Goal: Navigation & Orientation: Find specific page/section

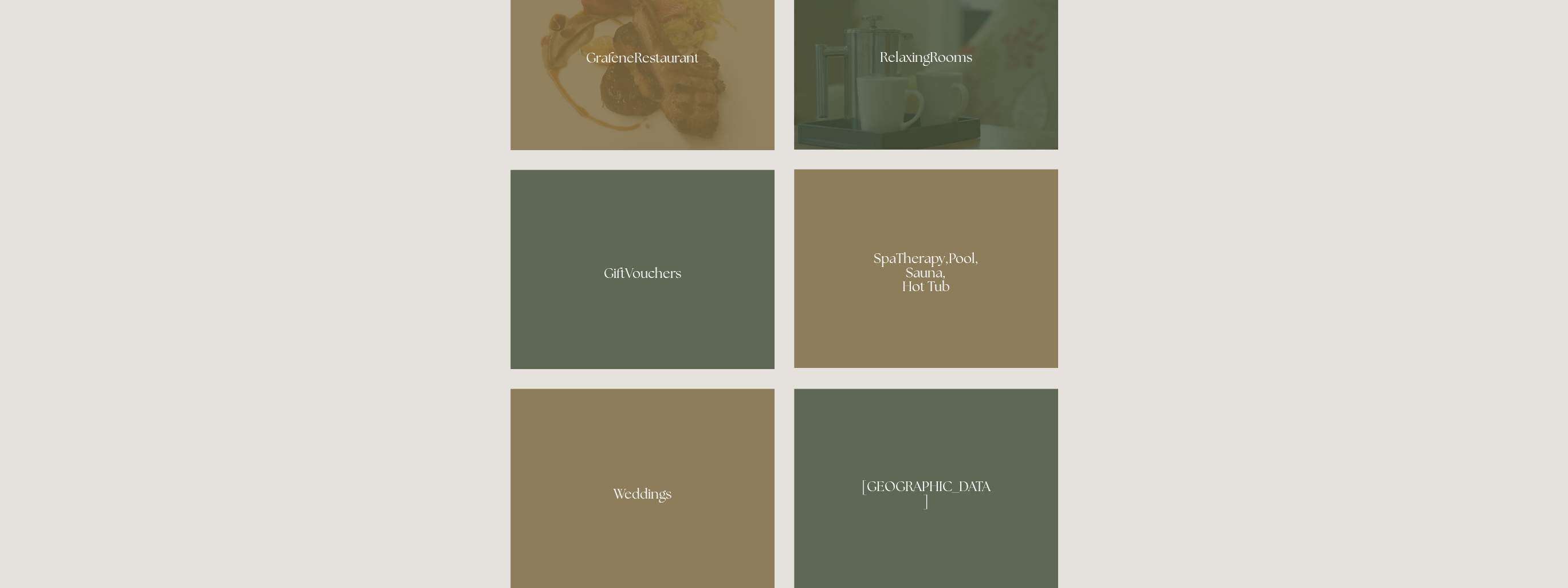
scroll to position [917, 0]
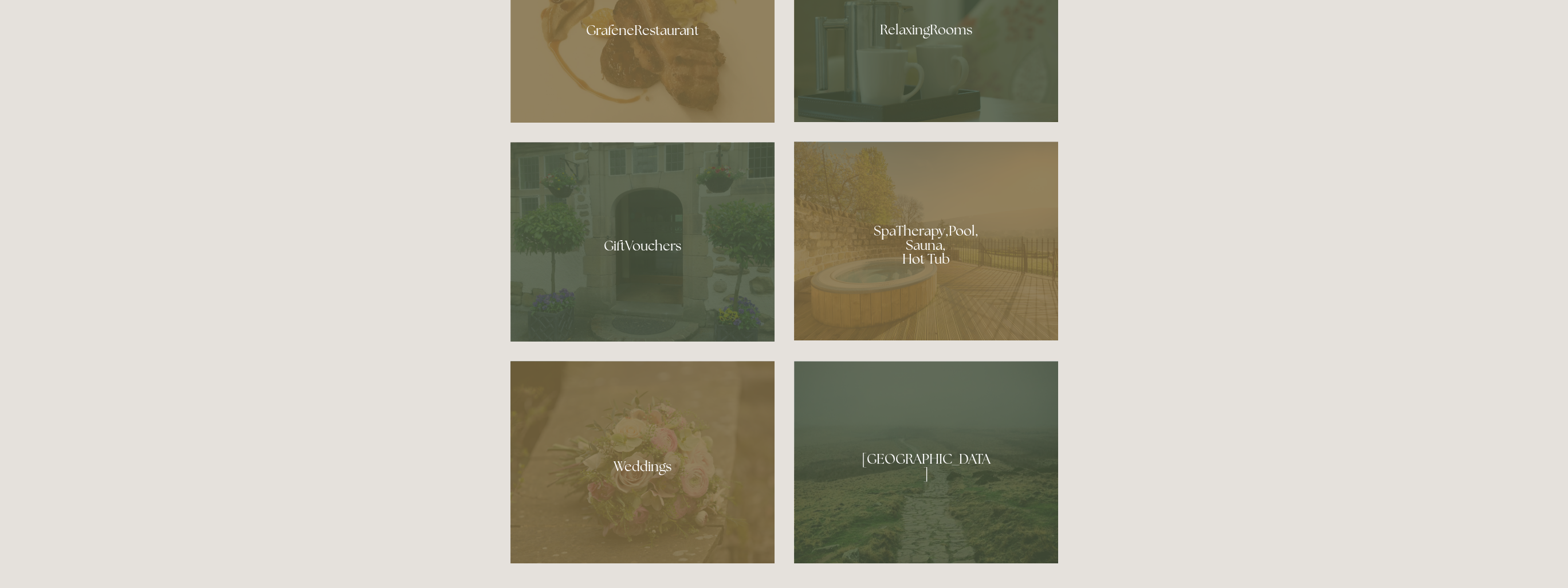
click at [956, 247] on div at bounding box center [926, 240] width 264 height 199
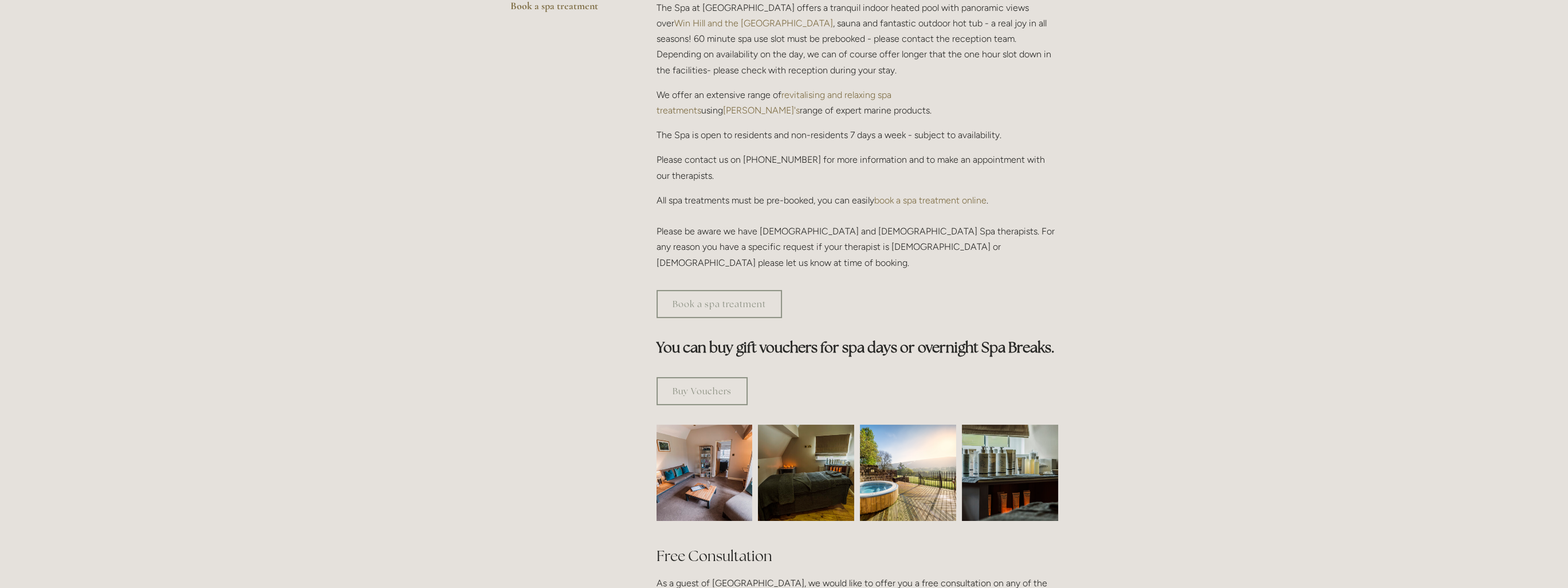
scroll to position [229, 0]
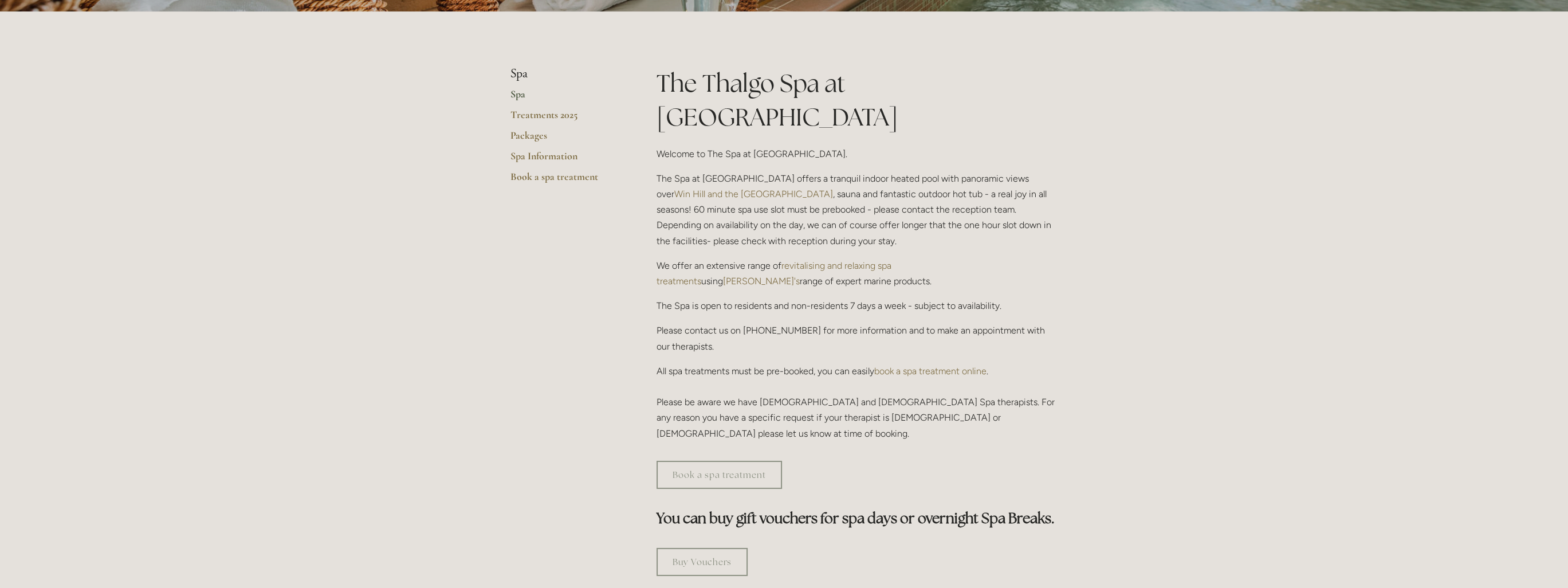
click at [515, 95] on link "Spa" at bounding box center [565, 98] width 110 height 21
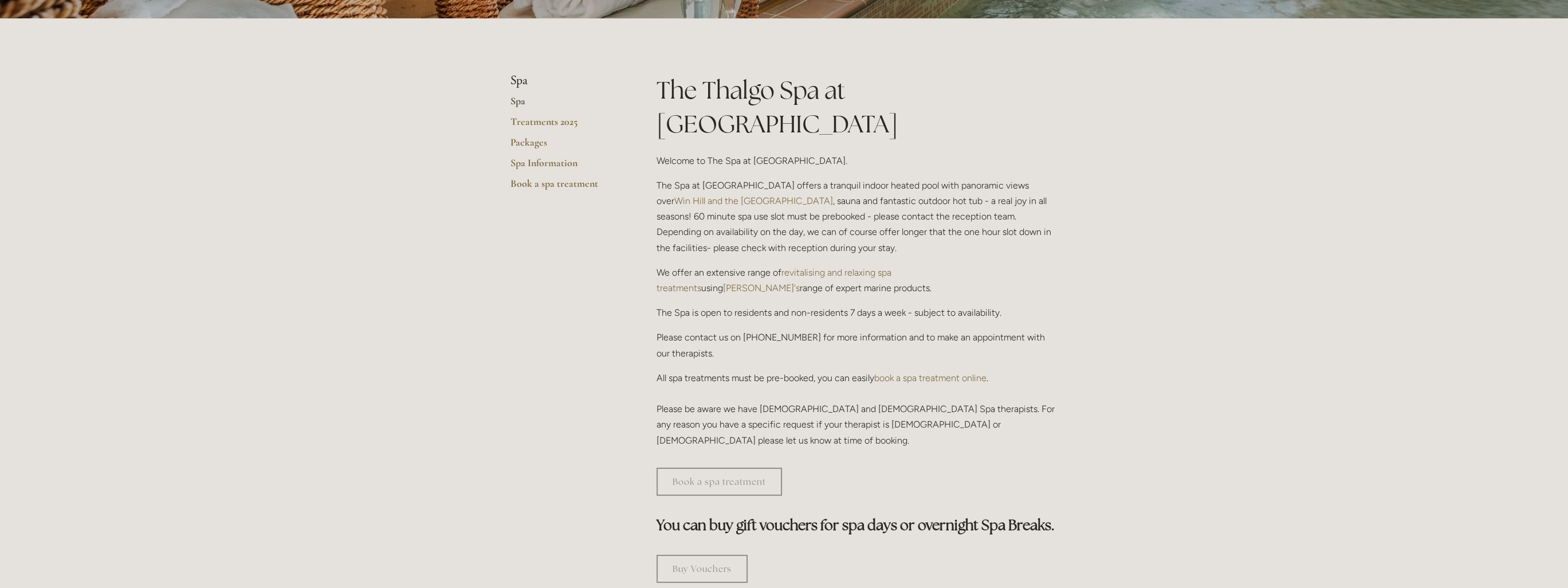
scroll to position [229, 0]
